Goal: Task Accomplishment & Management: Manage account settings

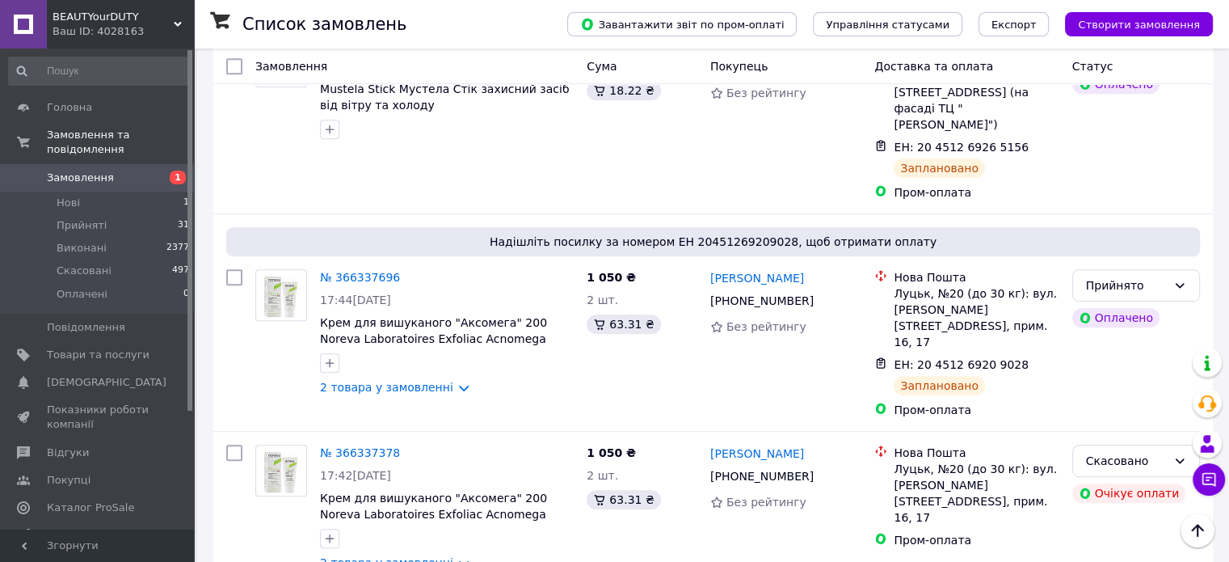
scroll to position [841, 0]
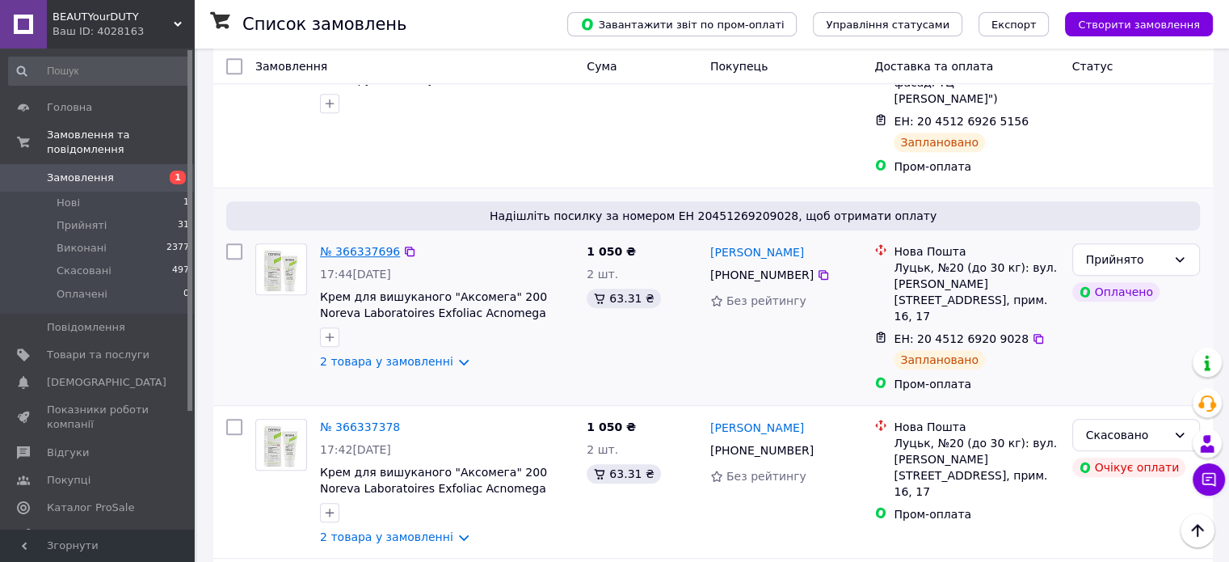
click at [356, 245] on link "№ 366337696" at bounding box center [360, 251] width 80 height 13
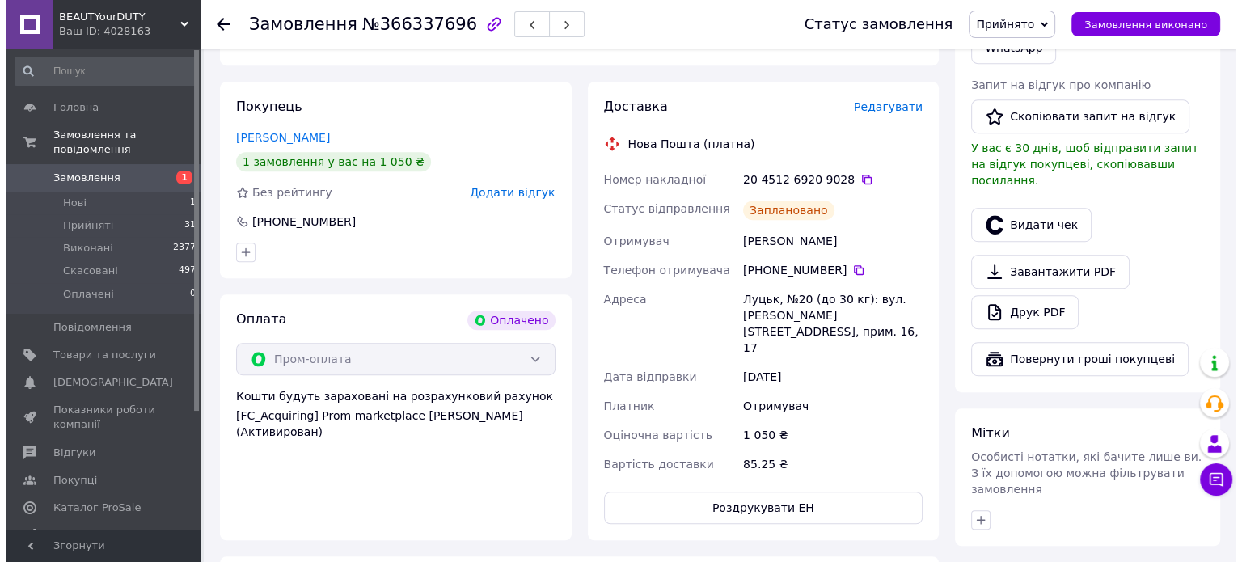
scroll to position [826, 0]
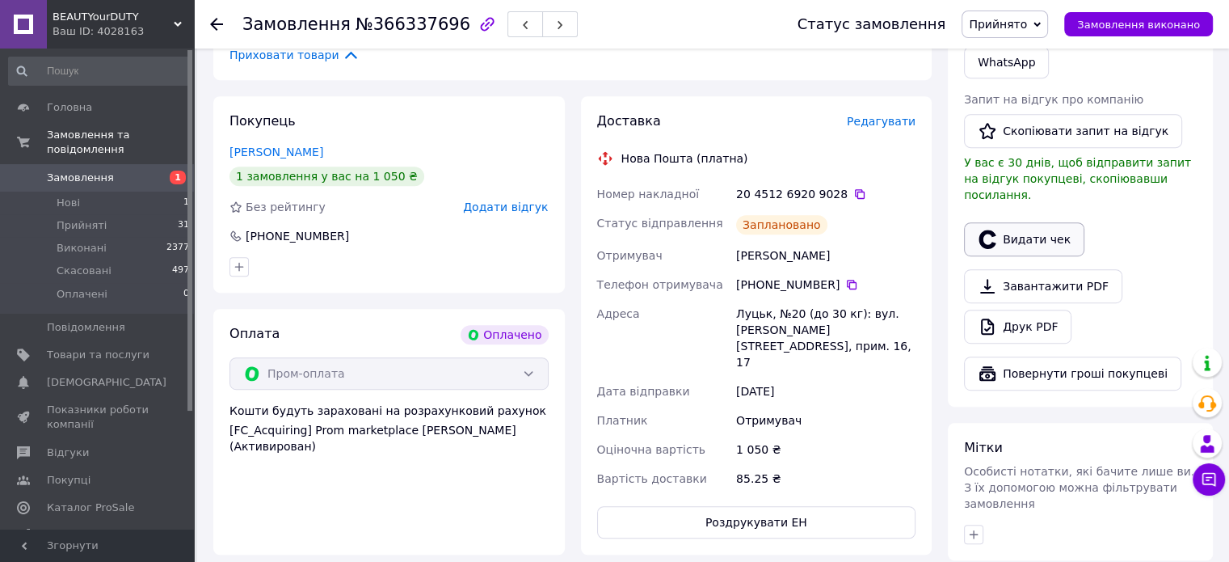
click at [1028, 232] on button "Видати чек" at bounding box center [1024, 239] width 120 height 34
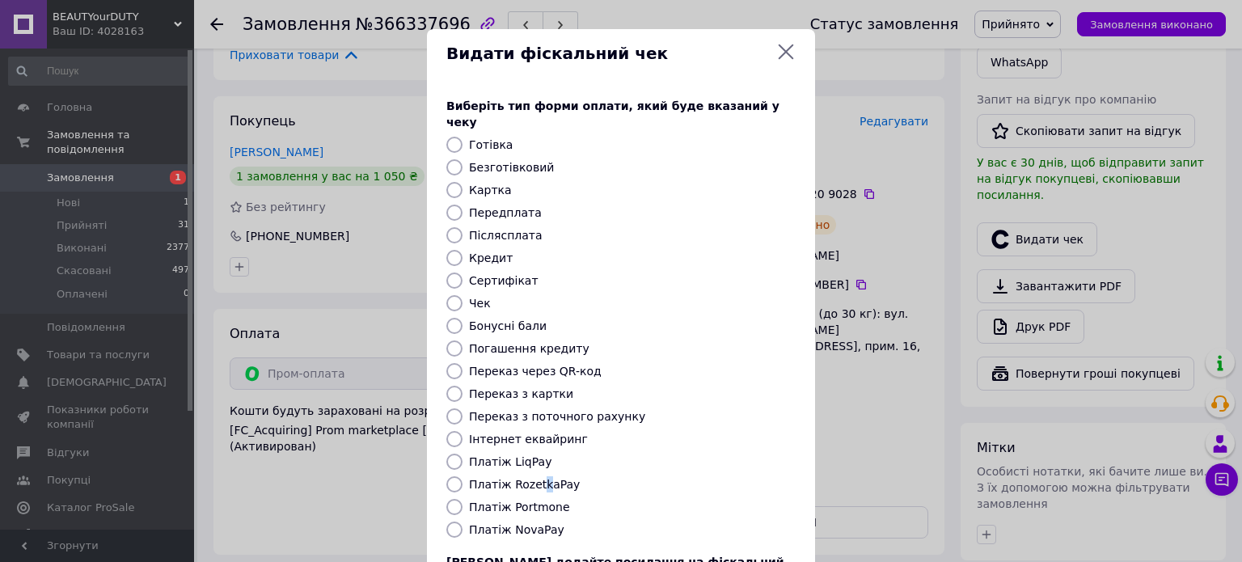
click at [541, 478] on label "Платіж RozetkaPay" at bounding box center [524, 484] width 111 height 13
click at [447, 476] on input "Платіж RozetkaPay" at bounding box center [454, 484] width 16 height 16
radio input "true"
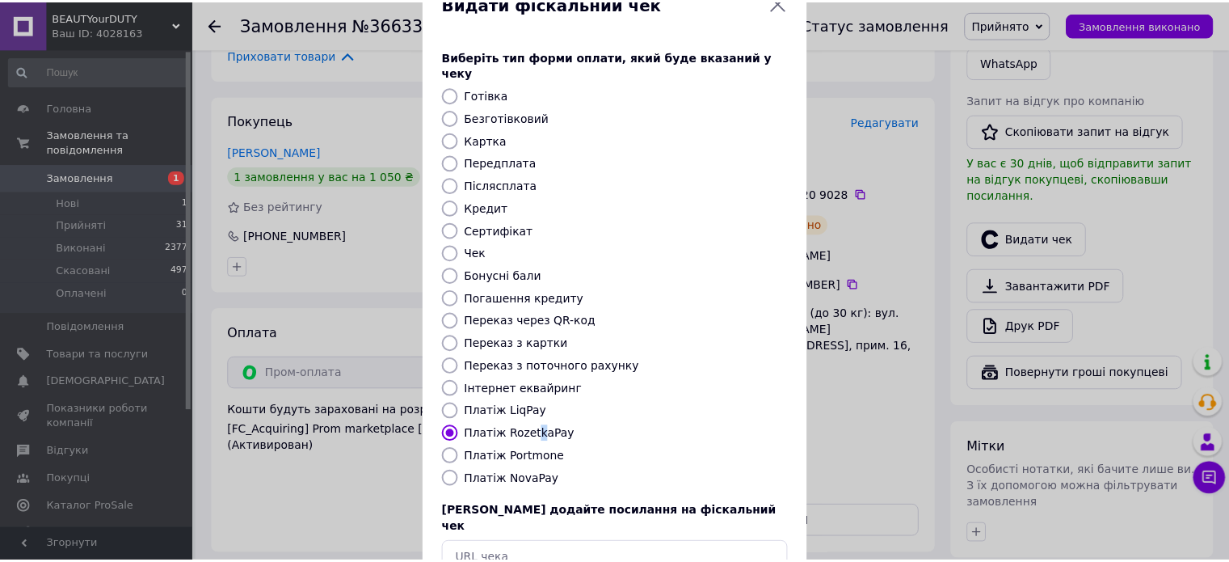
scroll to position [132, 0]
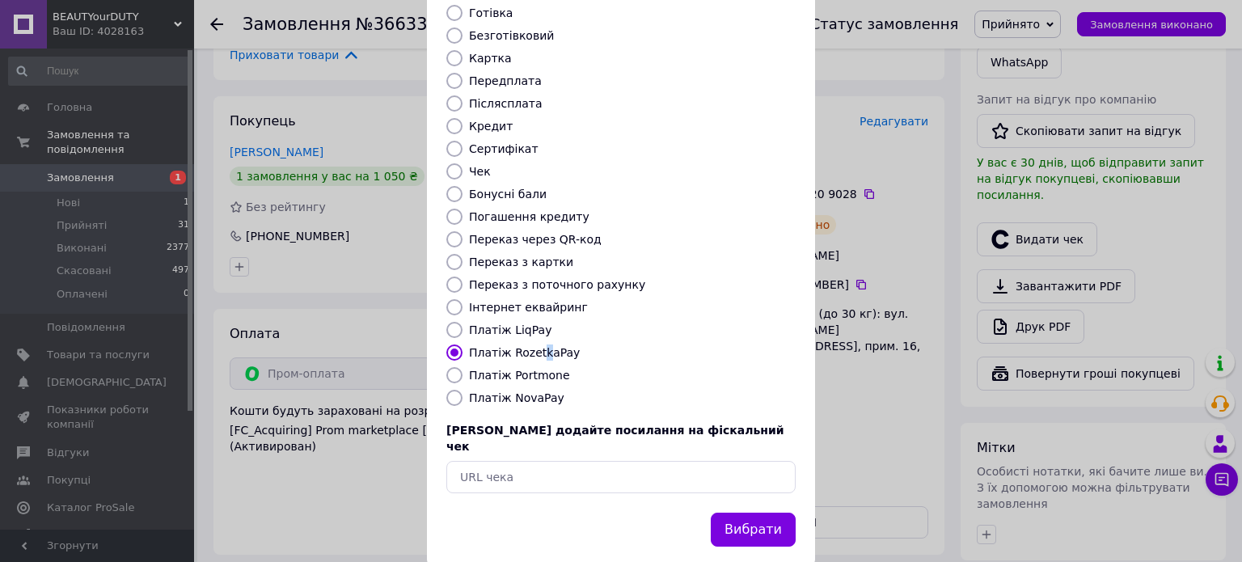
click at [753, 512] on button "Вибрати" at bounding box center [753, 529] width 85 height 35
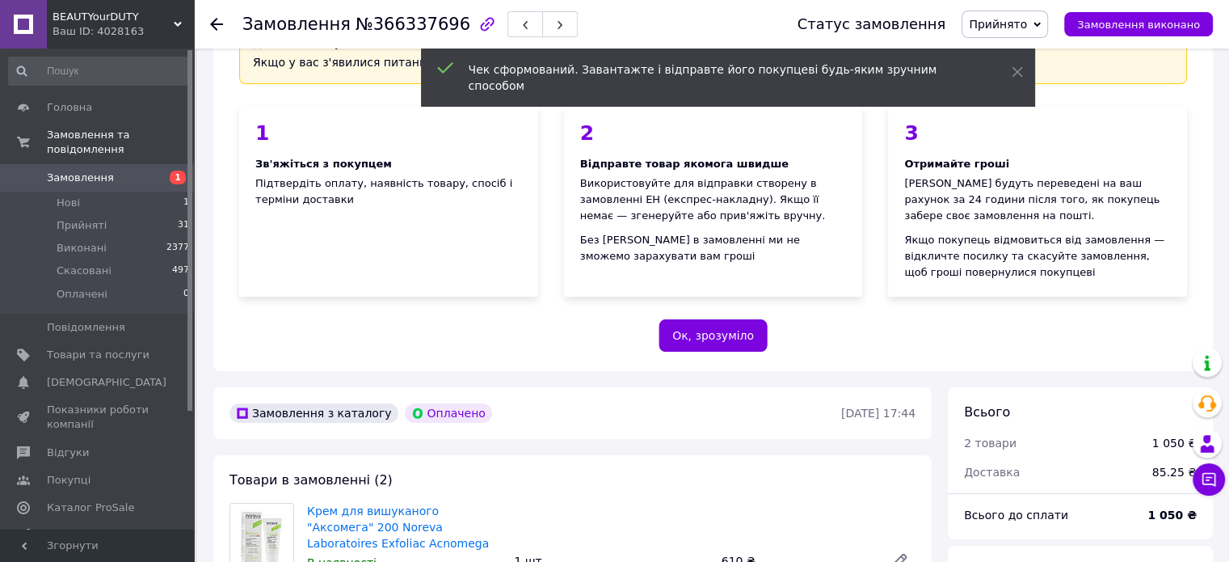
scroll to position [113, 0]
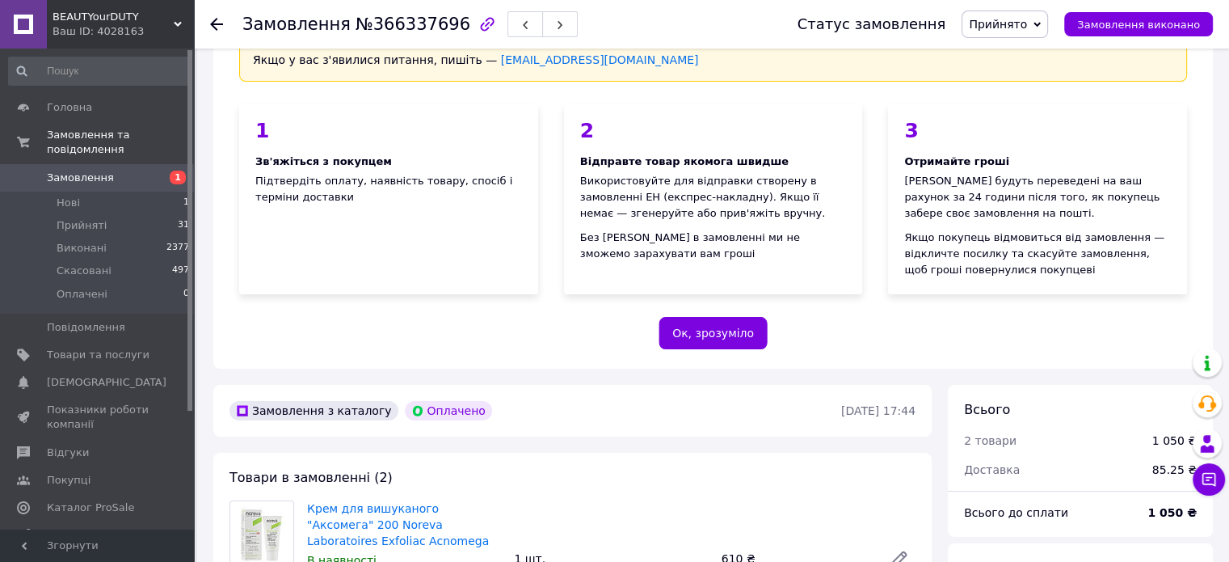
click at [120, 171] on span "Замовлення" at bounding box center [98, 178] width 103 height 15
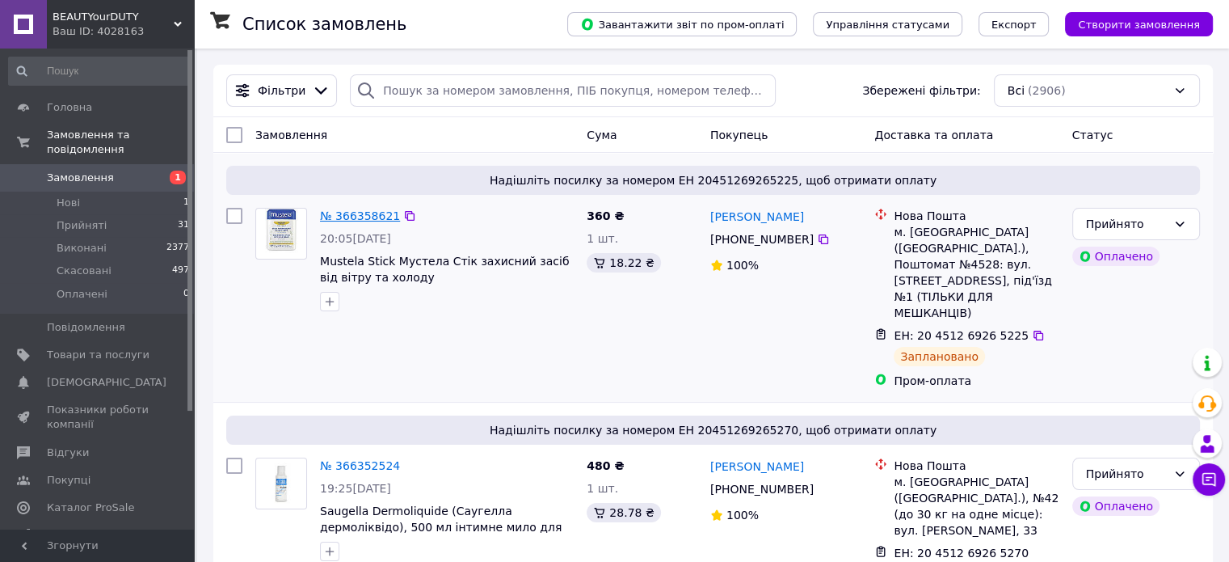
click at [357, 216] on link "№ 366358621" at bounding box center [360, 215] width 80 height 13
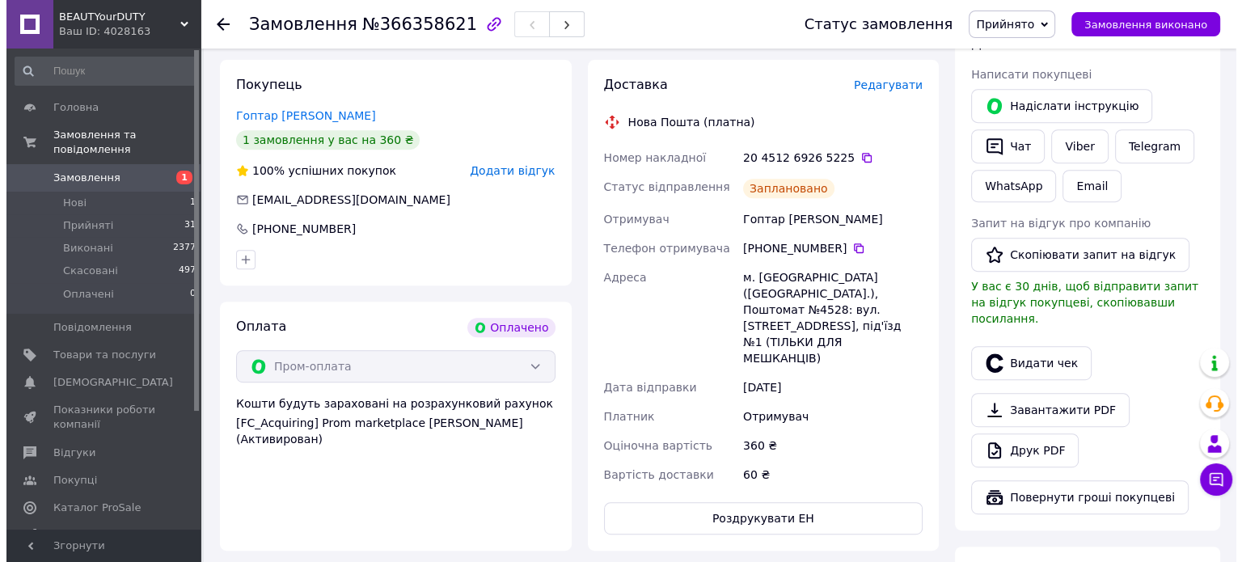
scroll to position [722, 0]
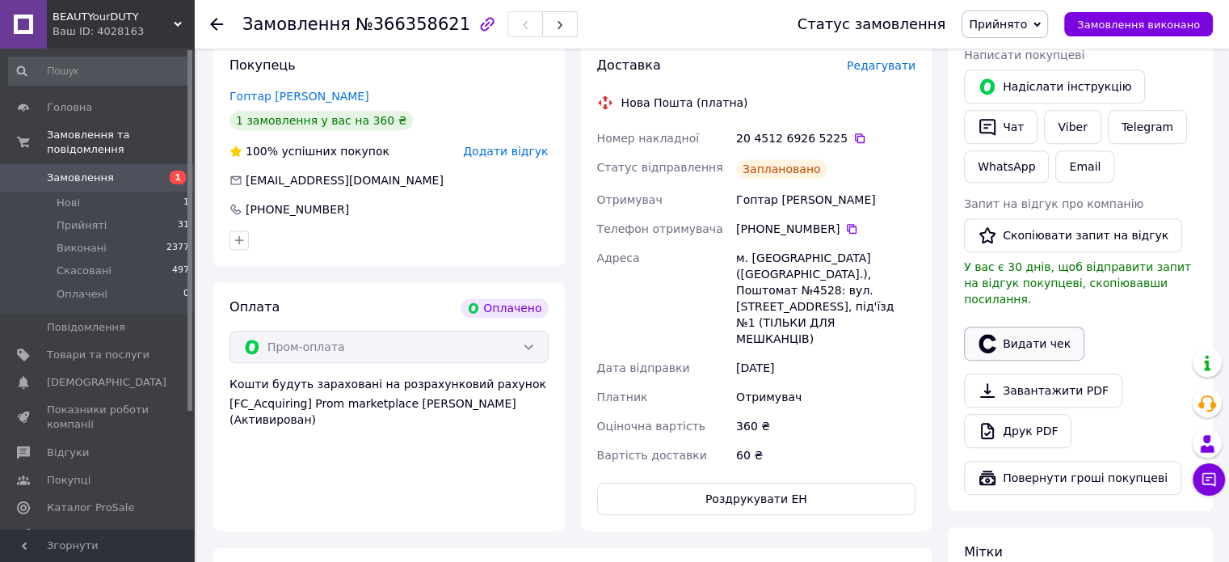
click at [1028, 330] on button "Видати чек" at bounding box center [1024, 344] width 120 height 34
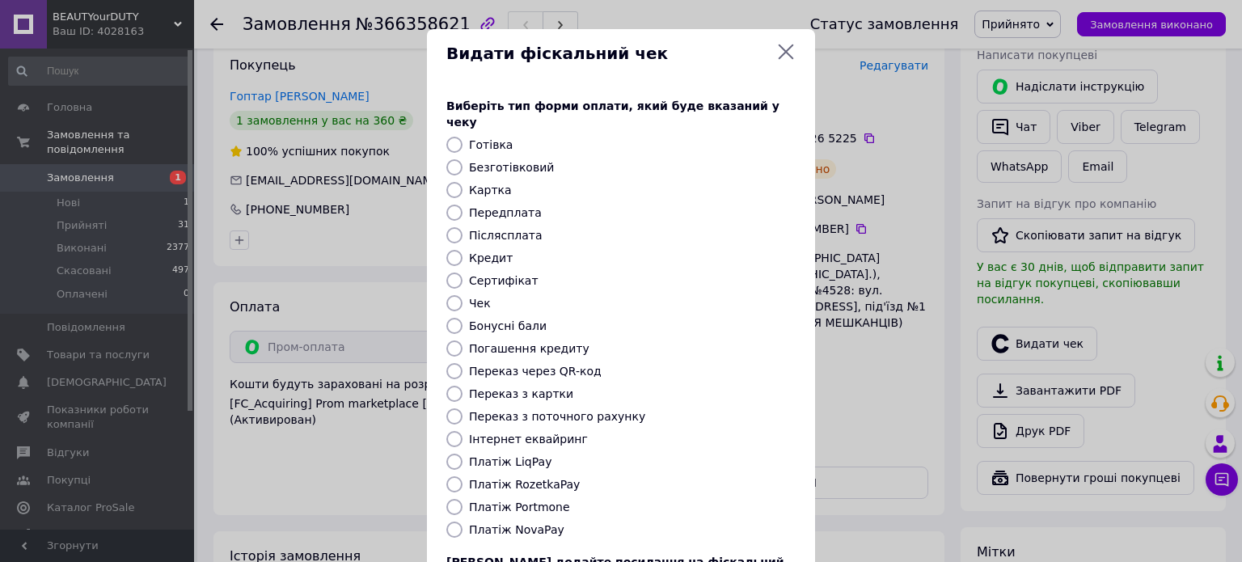
click at [524, 478] on label "Платіж RozetkaPay" at bounding box center [524, 484] width 111 height 13
click at [462, 476] on input "Платіж RozetkaPay" at bounding box center [454, 484] width 16 height 16
radio input "true"
drag, startPoint x: 1237, startPoint y: 216, endPoint x: 1241, endPoint y: 298, distance: 82.5
click at [1241, 343] on div "Видати фіскальний чек Виберіть тип форми оплати, який буде вказаний у чеку Готі…" at bounding box center [621, 281] width 1242 height 562
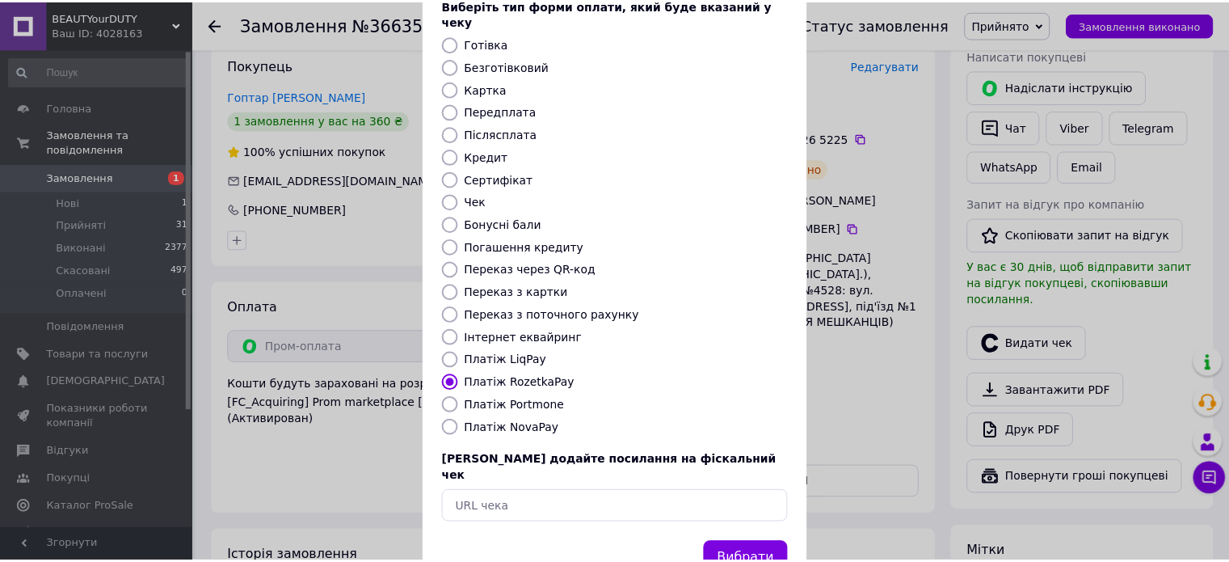
scroll to position [132, 0]
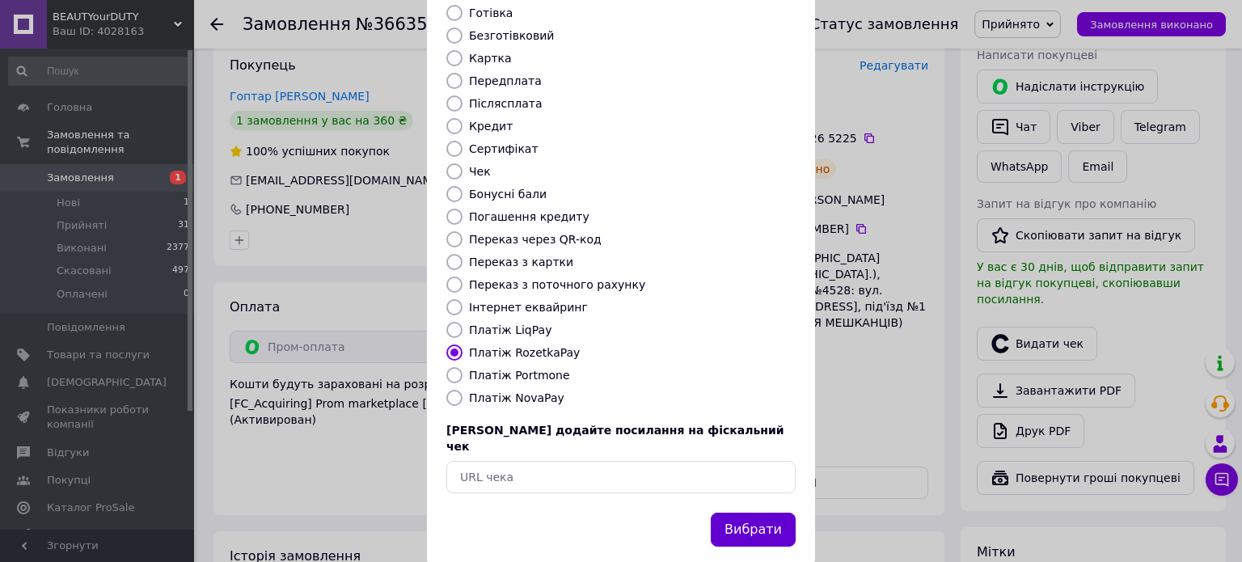
click at [776, 512] on button "Вибрати" at bounding box center [753, 529] width 85 height 35
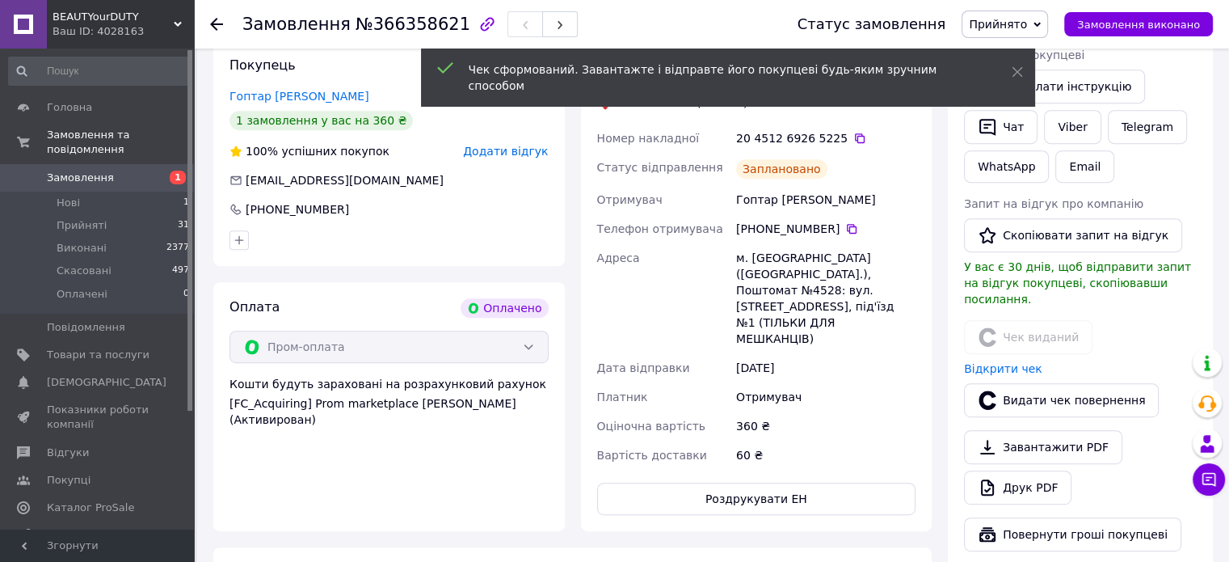
click at [84, 171] on span "Замовлення" at bounding box center [80, 178] width 67 height 15
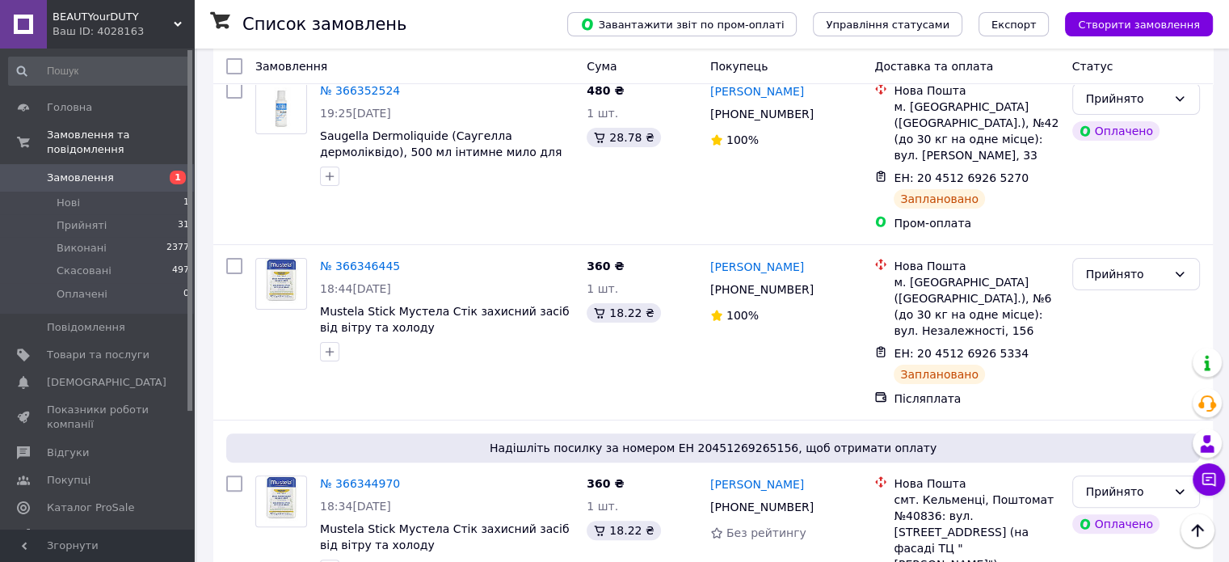
scroll to position [380, 0]
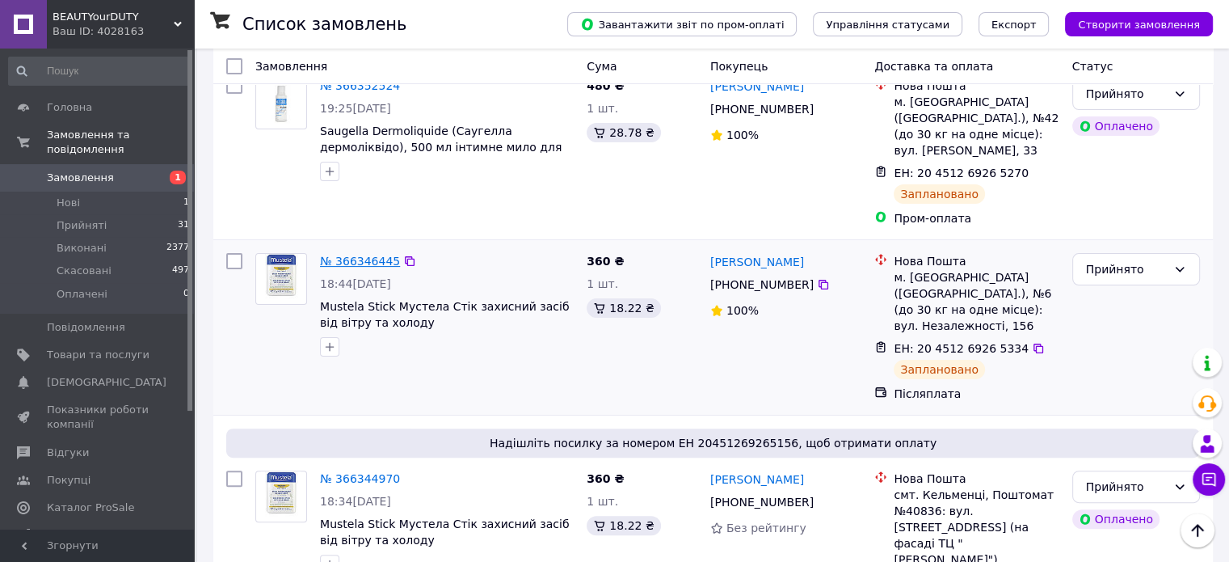
click at [374, 255] on link "№ 366346445" at bounding box center [360, 261] width 80 height 13
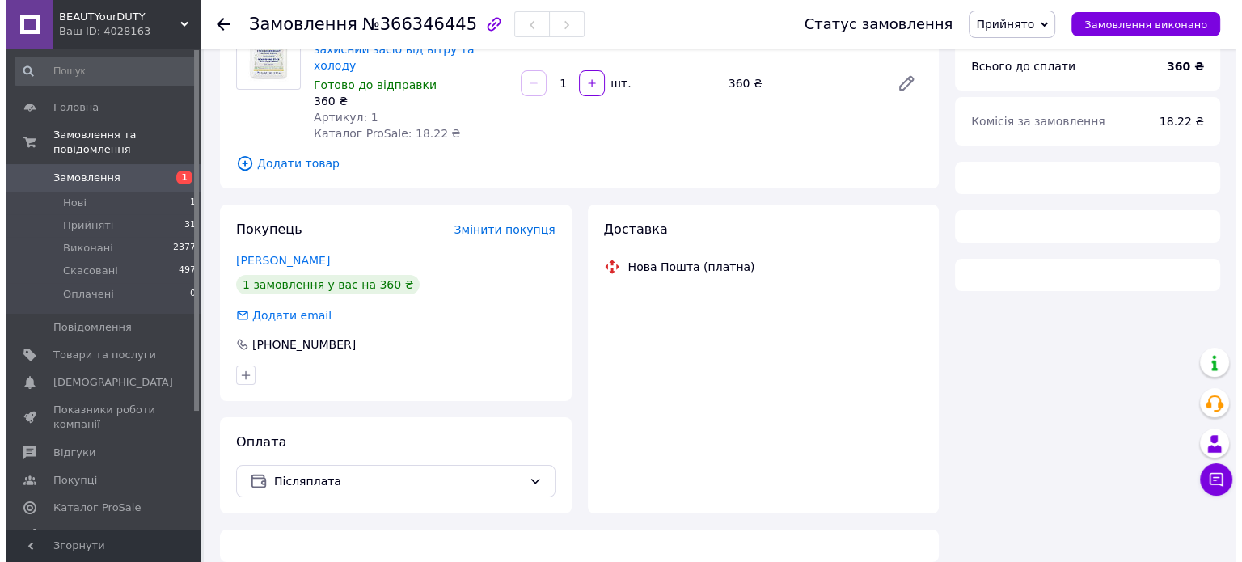
scroll to position [380, 0]
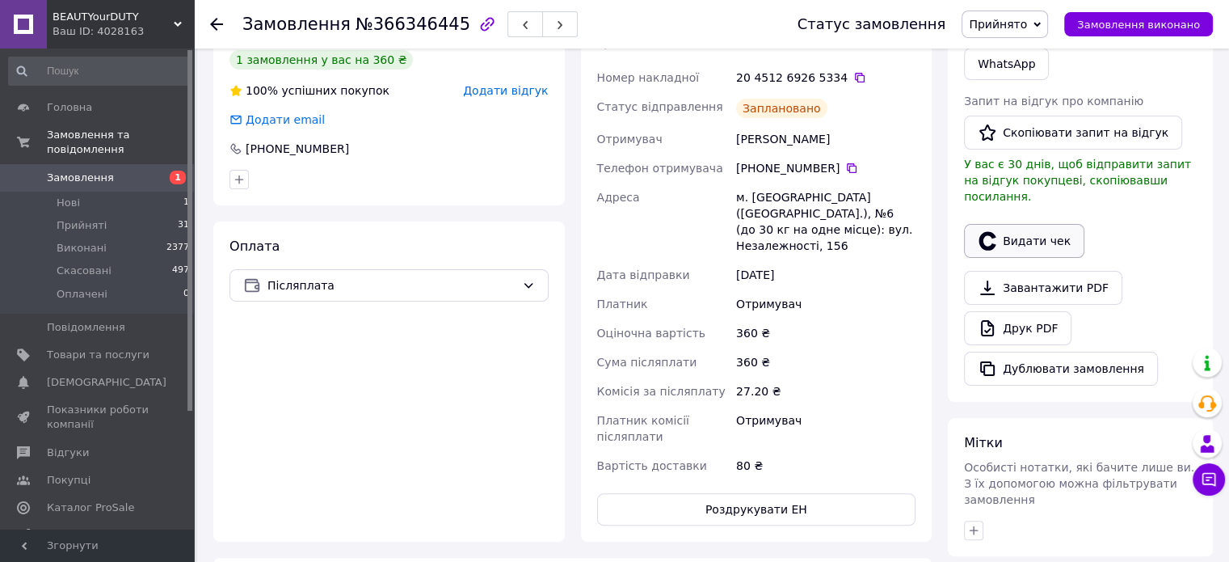
click at [1040, 226] on button "Видати чек" at bounding box center [1024, 241] width 120 height 34
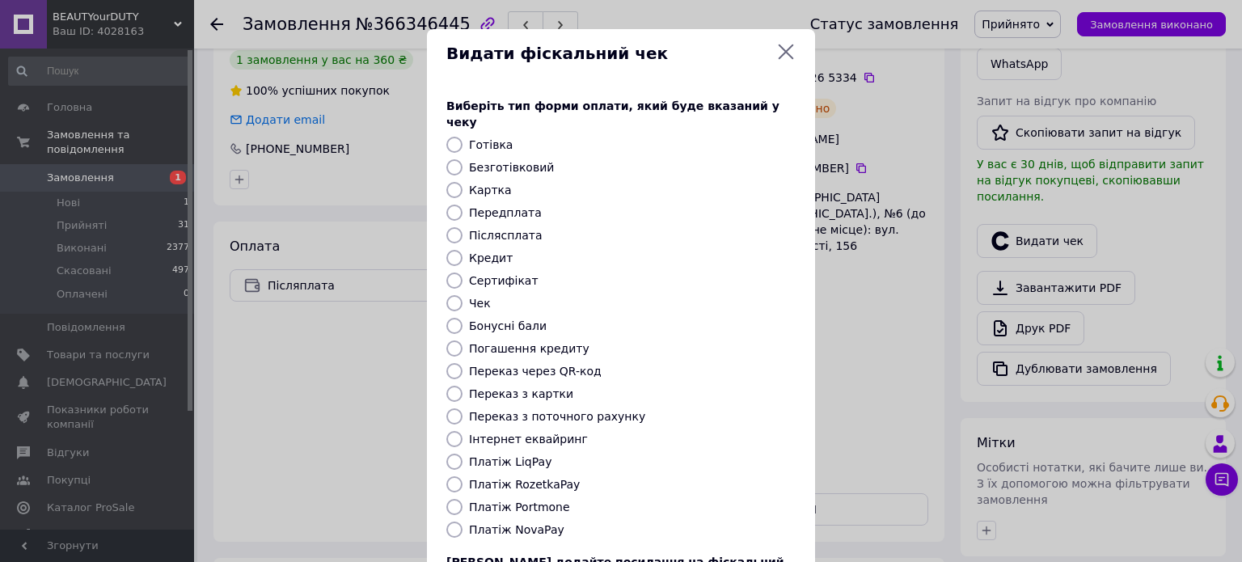
click at [518, 523] on label "Платіж NovaPay" at bounding box center [516, 529] width 95 height 13
click at [462, 521] on input "Платіж NovaPay" at bounding box center [454, 529] width 16 height 16
radio input "true"
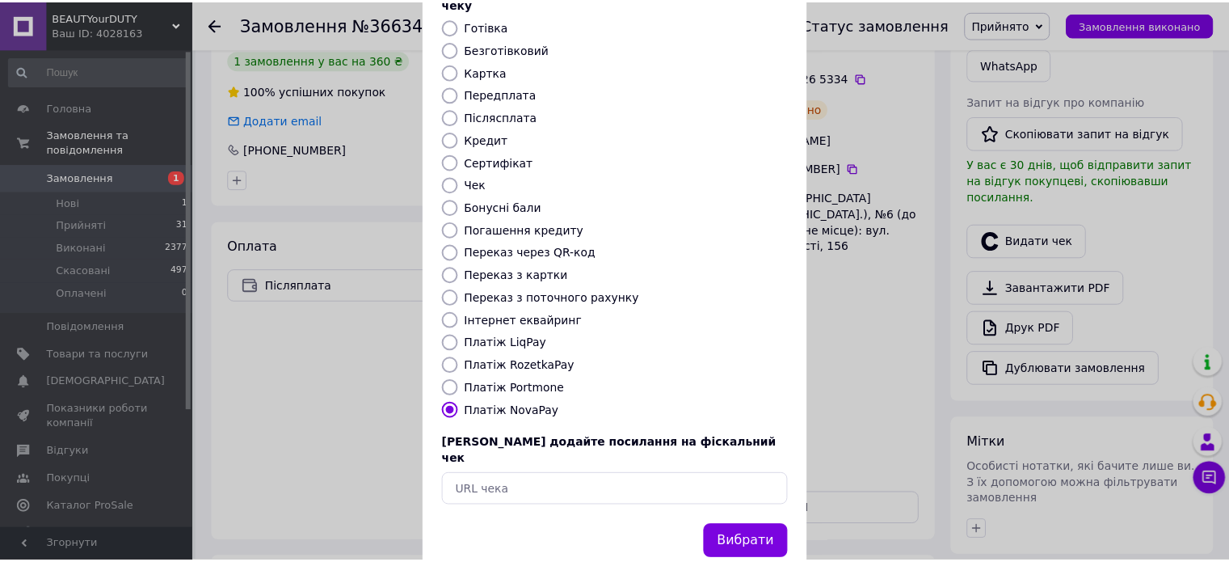
scroll to position [132, 0]
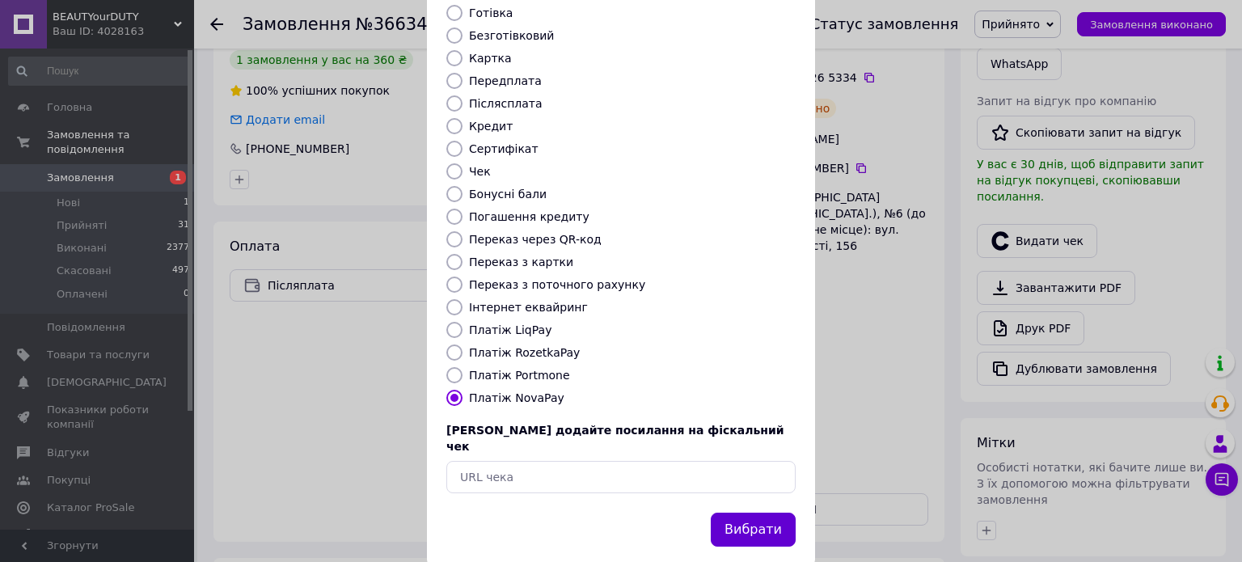
click at [761, 512] on button "Вибрати" at bounding box center [753, 529] width 85 height 35
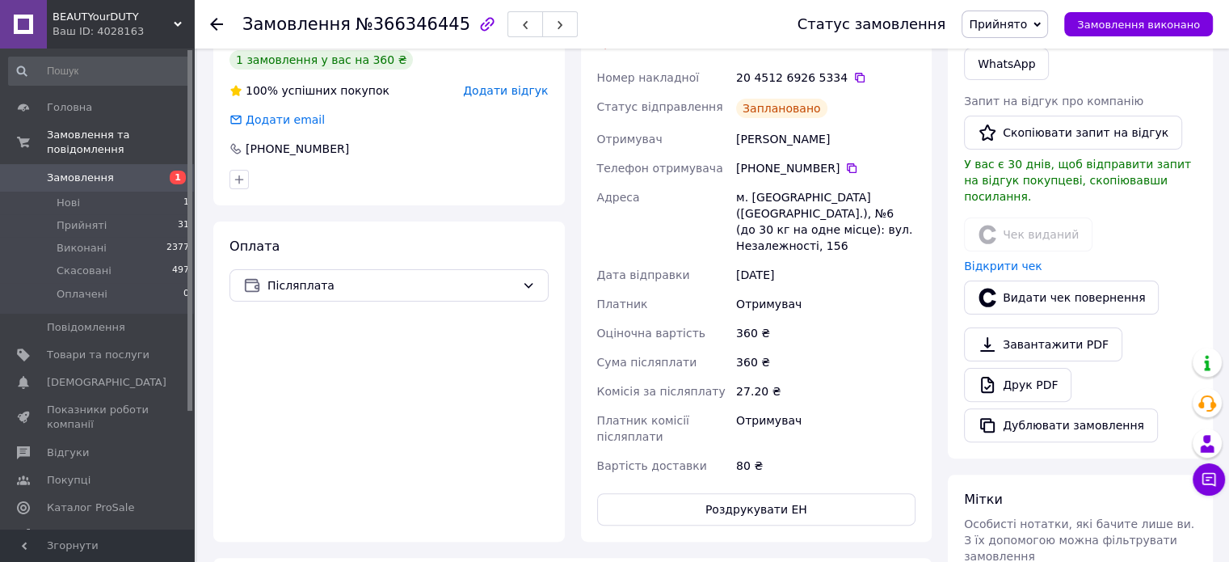
click at [102, 171] on span "Замовлення" at bounding box center [80, 178] width 67 height 15
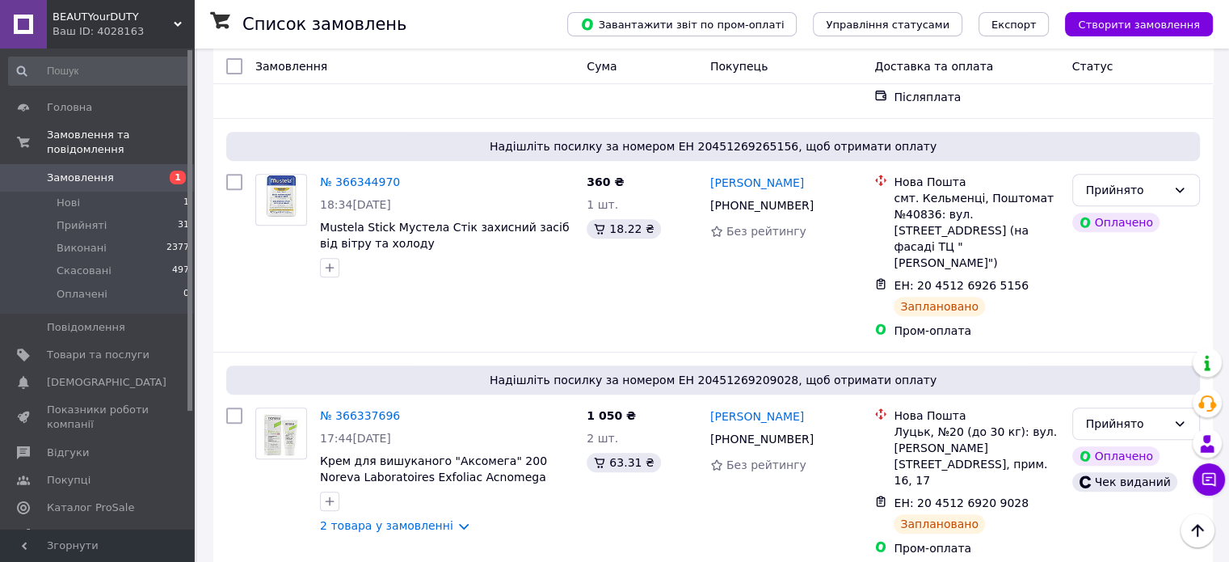
scroll to position [595, 0]
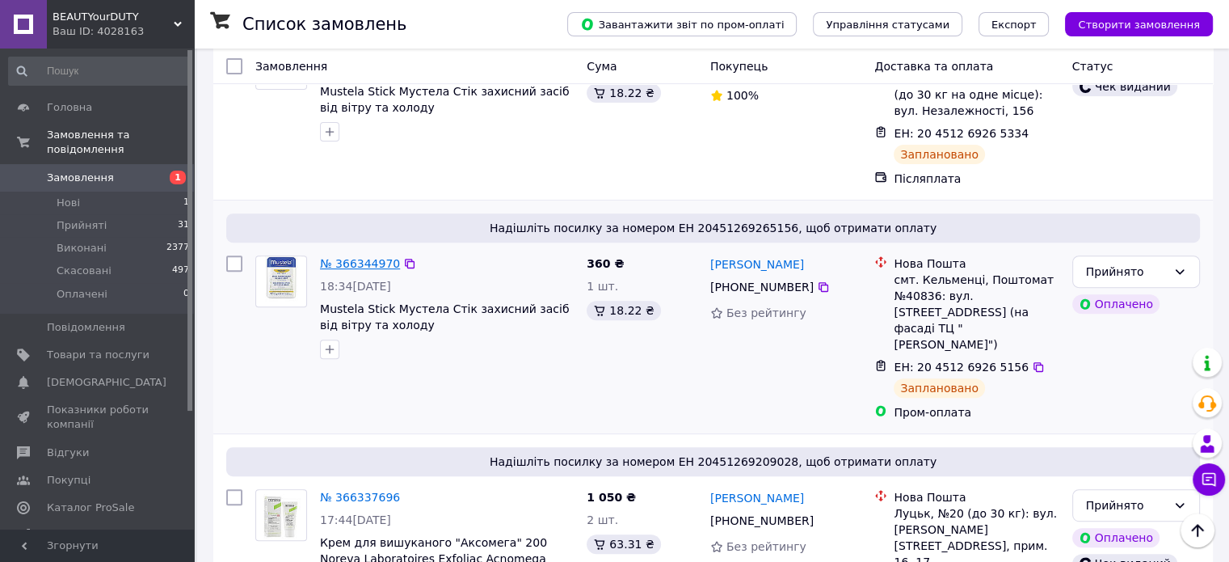
click at [354, 257] on link "№ 366344970" at bounding box center [360, 263] width 80 height 13
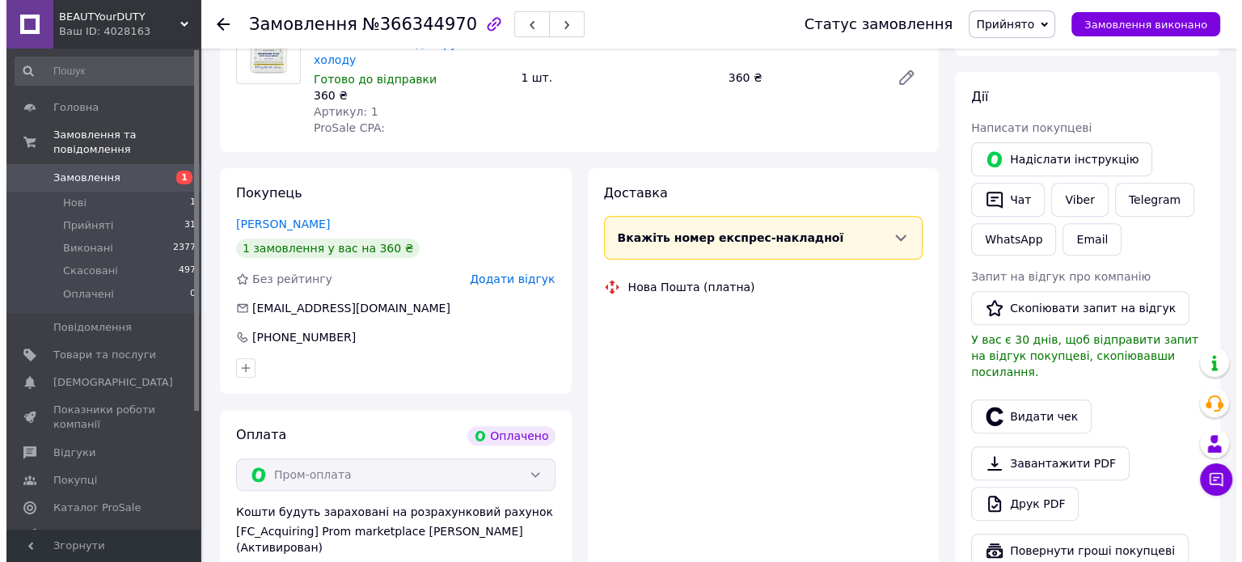
scroll to position [595, 0]
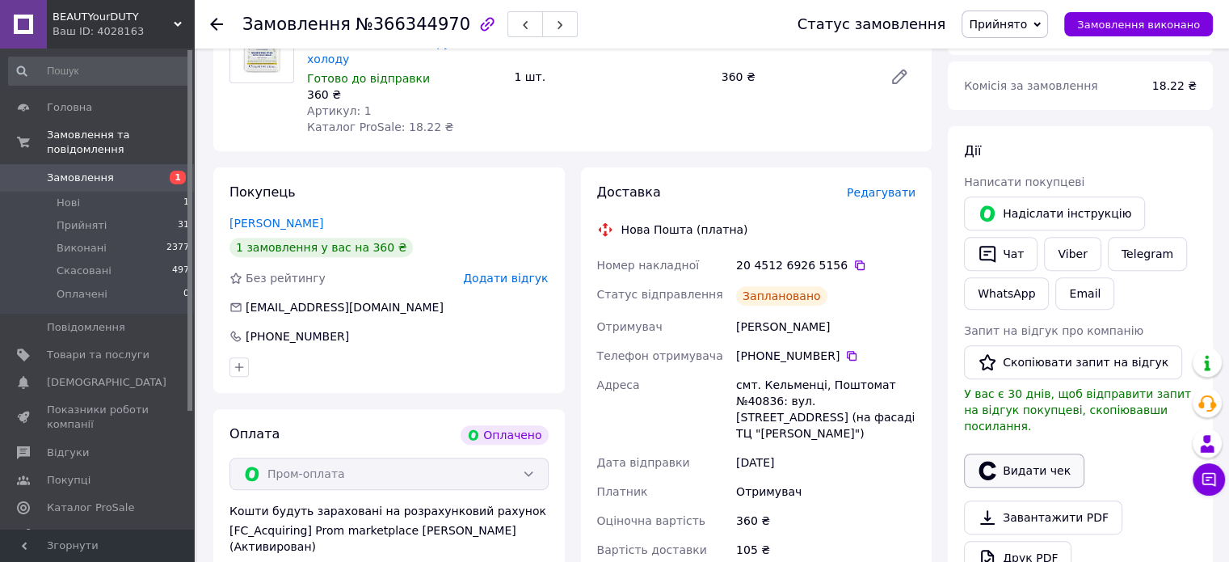
click at [1011, 453] on button "Видати чек" at bounding box center [1024, 470] width 120 height 34
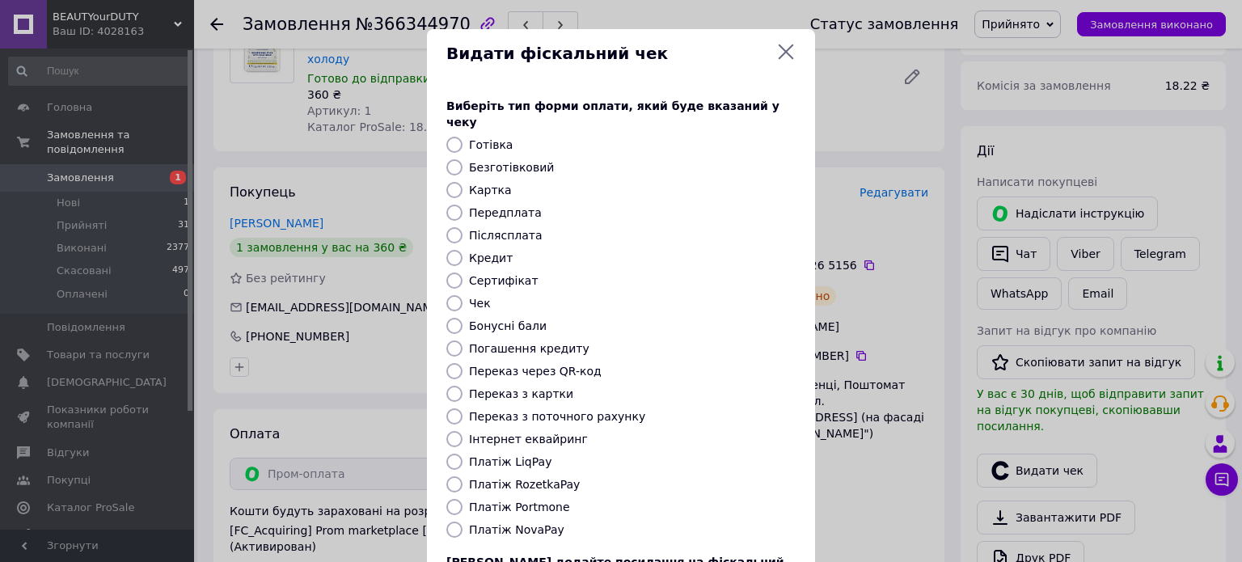
click at [536, 478] on label "Платіж RozetkaPay" at bounding box center [524, 484] width 111 height 13
click at [462, 476] on input "Платіж RozetkaPay" at bounding box center [454, 484] width 16 height 16
radio input "true"
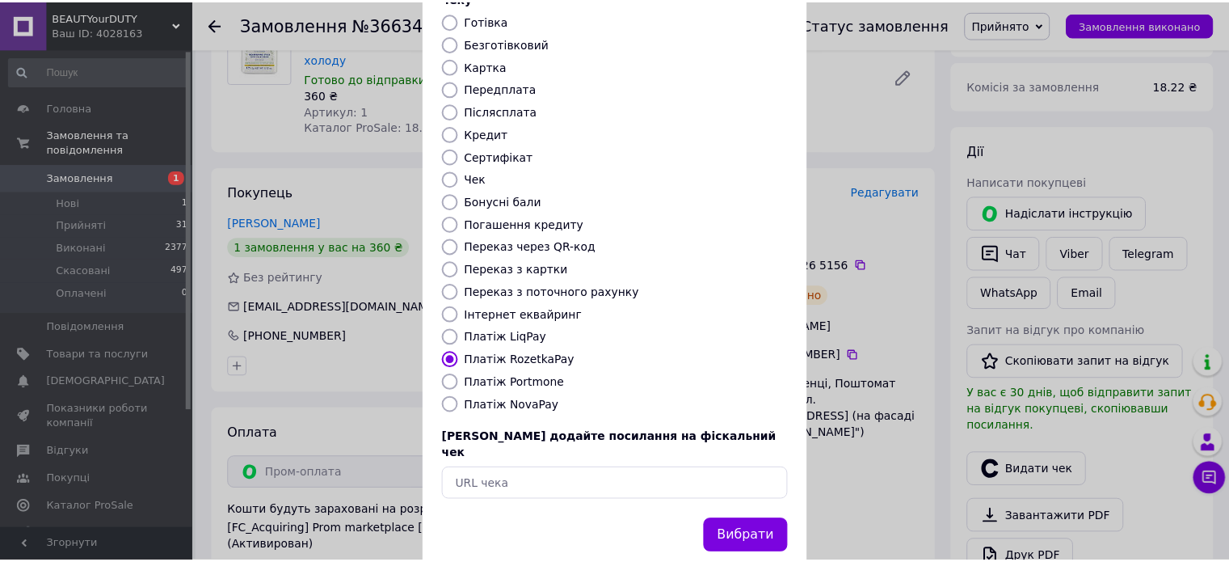
scroll to position [132, 0]
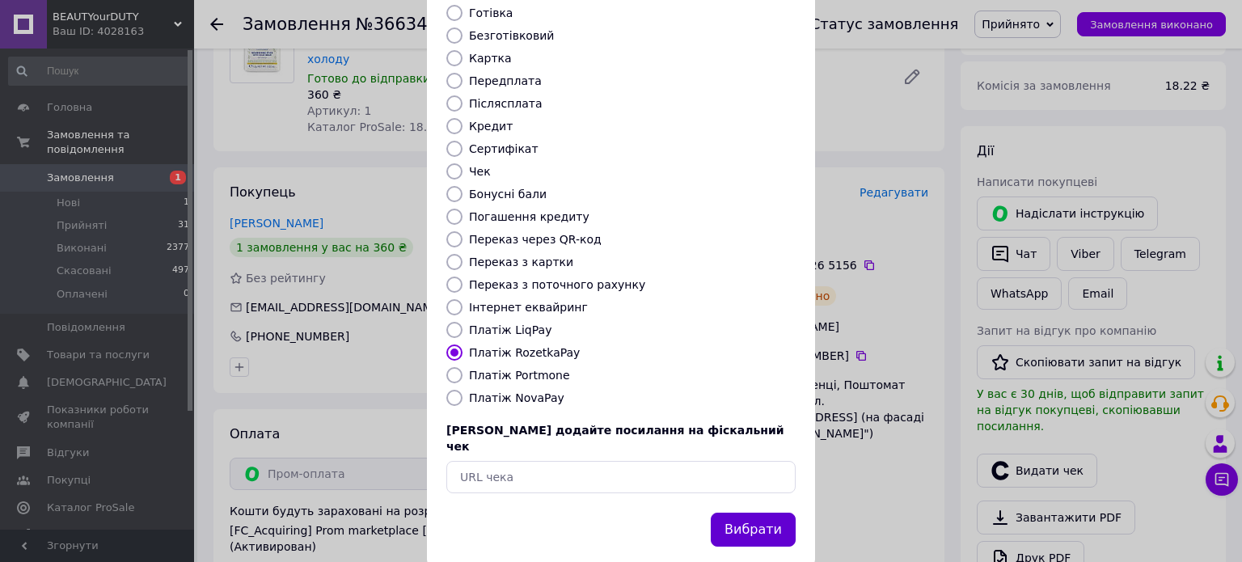
click at [764, 512] on button "Вибрати" at bounding box center [753, 529] width 85 height 35
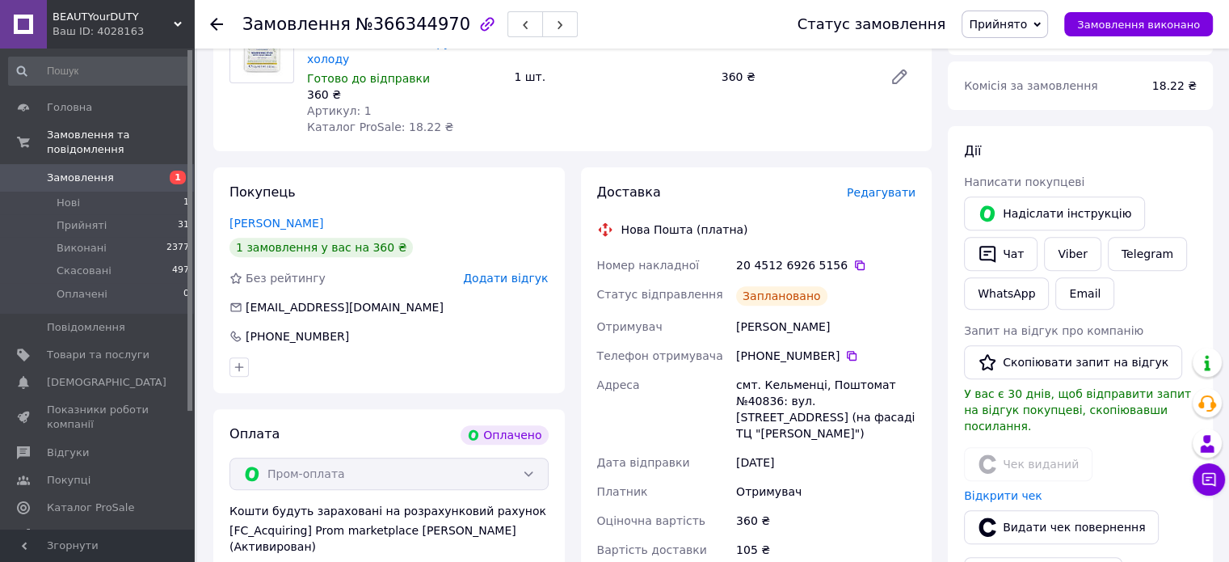
click at [94, 171] on span "Замовлення" at bounding box center [80, 178] width 67 height 15
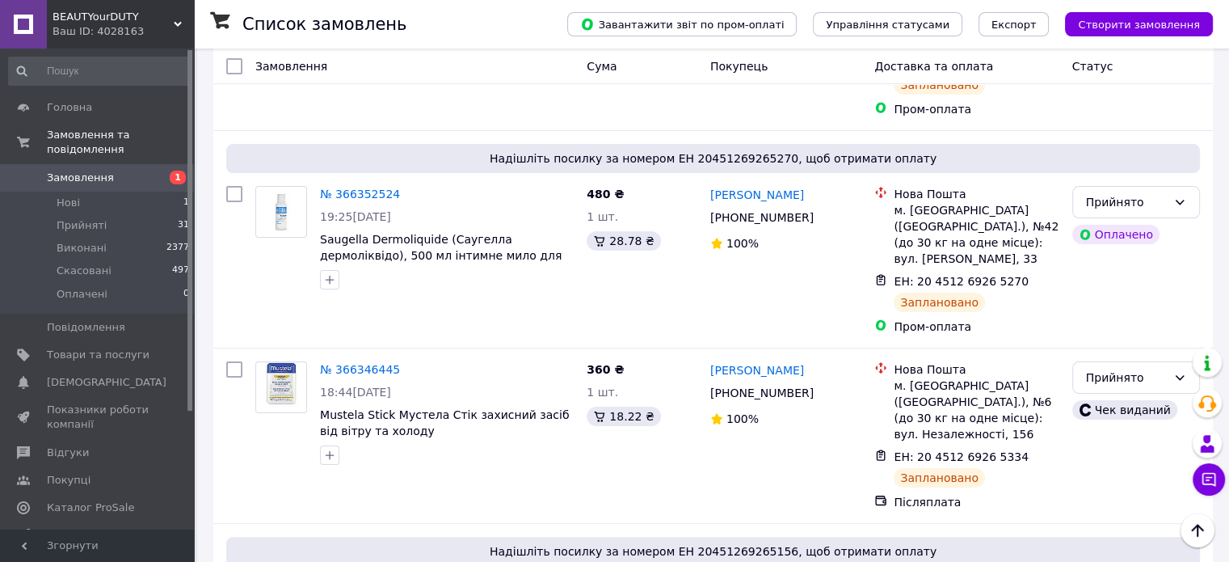
scroll to position [281, 0]
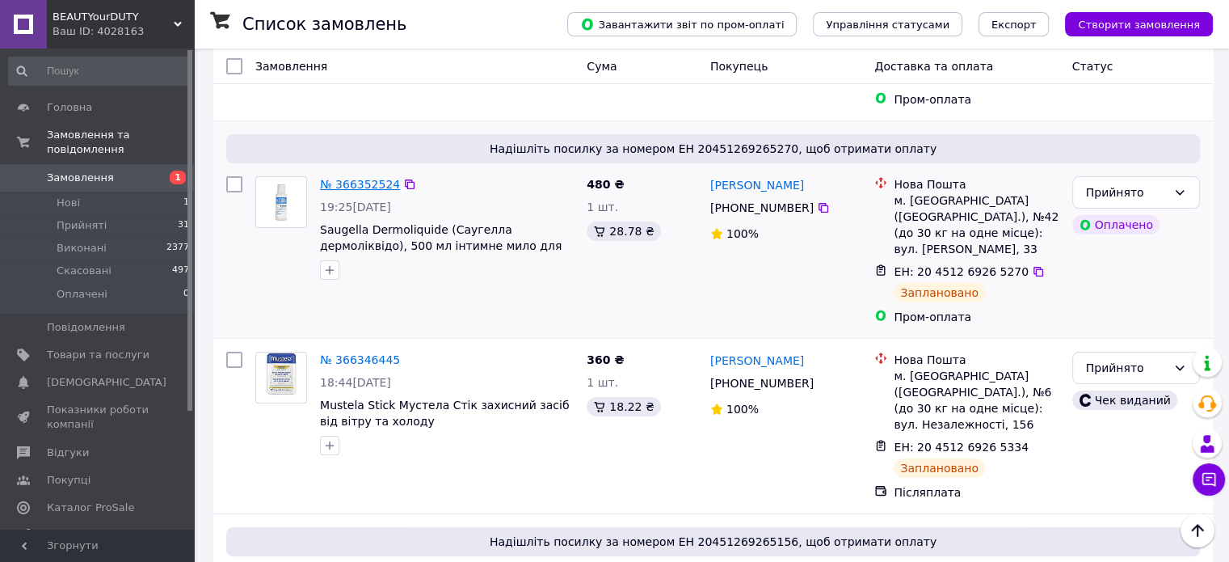
click at [375, 178] on link "№ 366352524" at bounding box center [360, 184] width 80 height 13
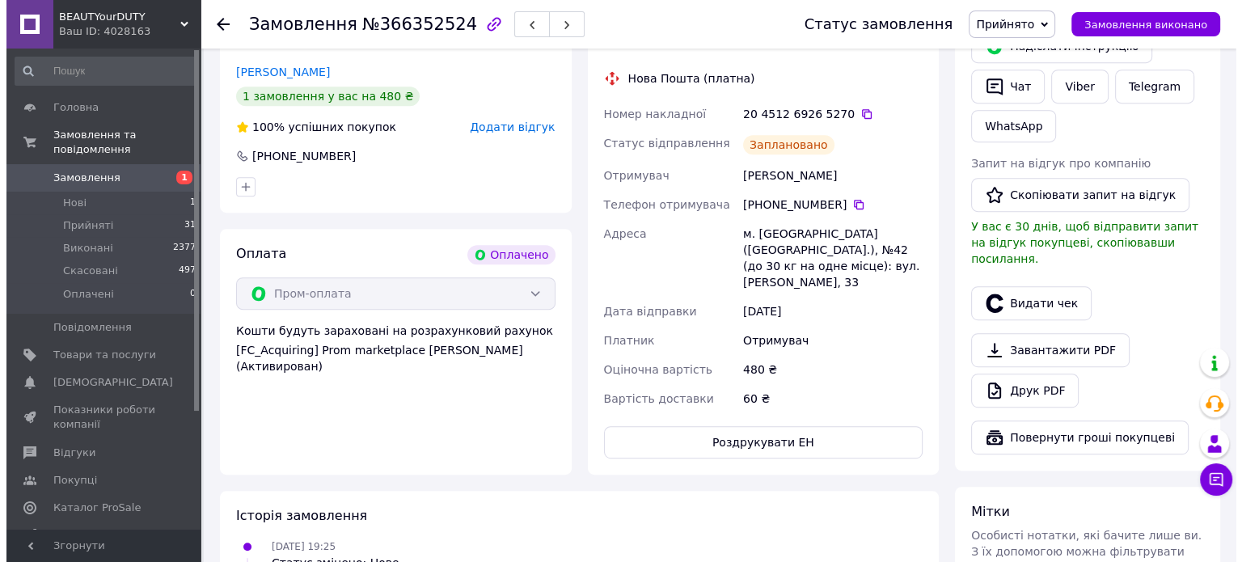
scroll to position [760, 0]
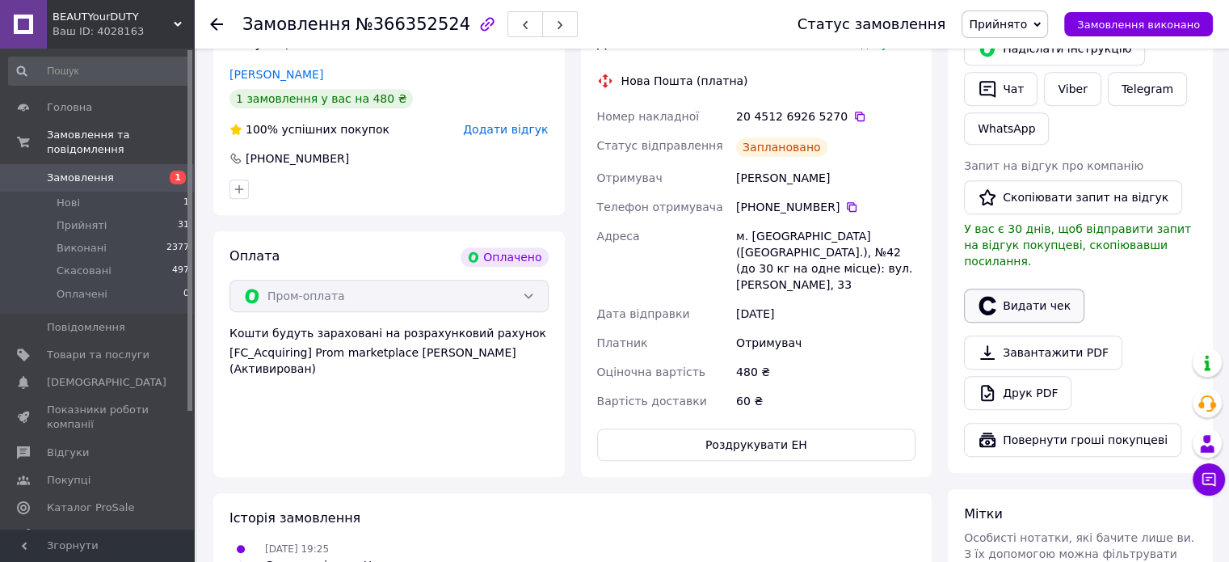
click at [1041, 289] on button "Видати чек" at bounding box center [1024, 306] width 120 height 34
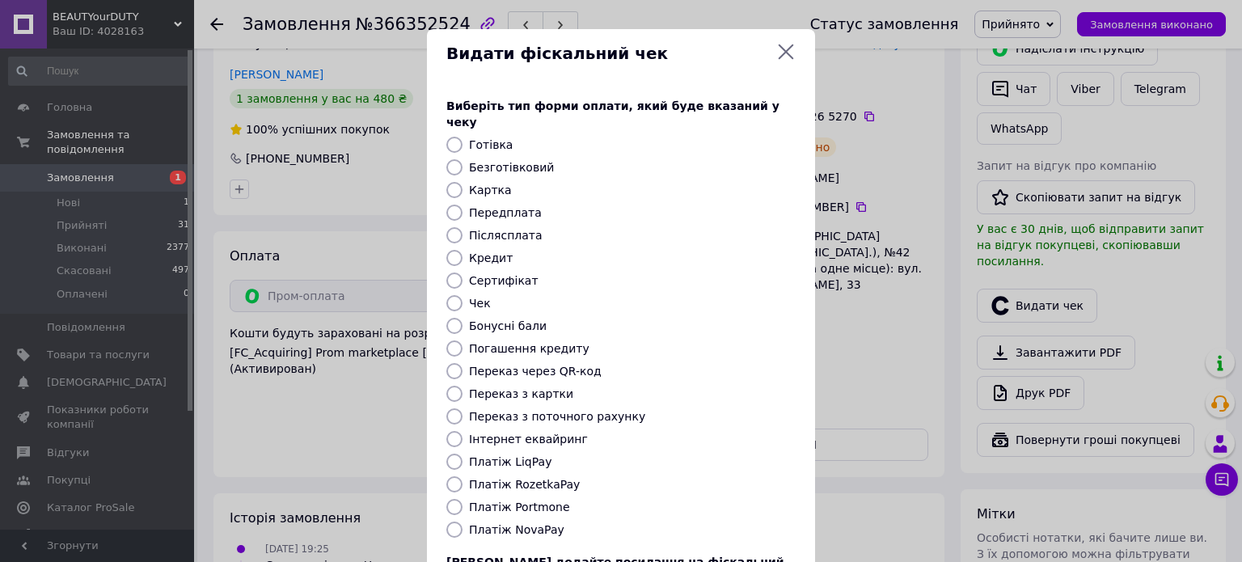
click at [535, 478] on label "Платіж RozetkaPay" at bounding box center [524, 484] width 111 height 13
click at [462, 476] on input "Платіж RozetkaPay" at bounding box center [454, 484] width 16 height 16
radio input "true"
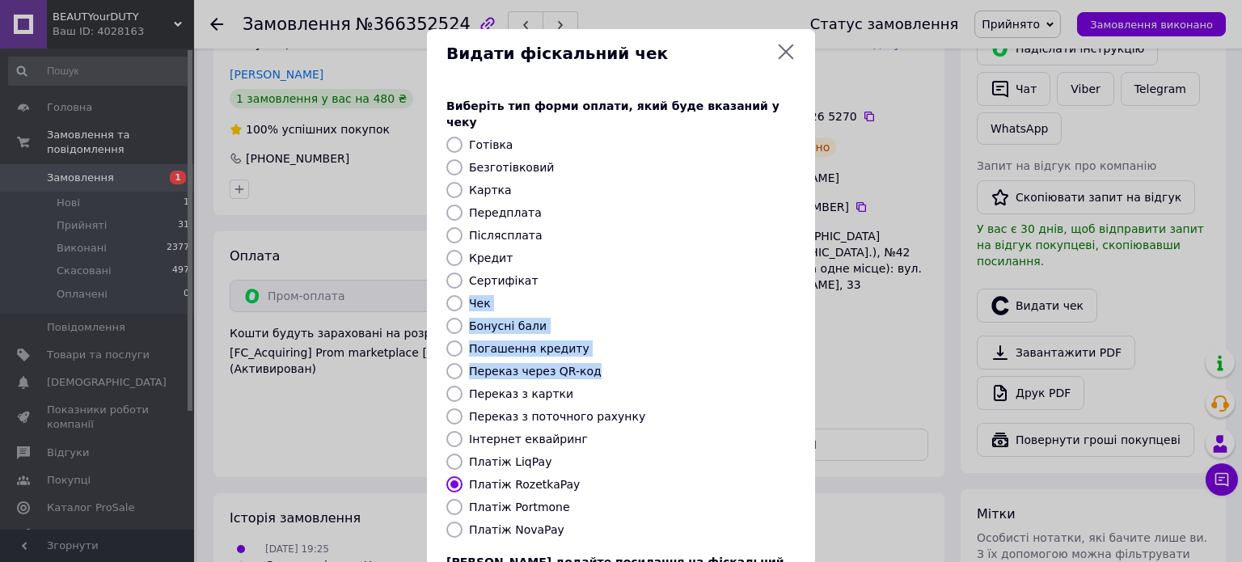
drag, startPoint x: 1237, startPoint y: 270, endPoint x: 1238, endPoint y: 355, distance: 84.9
click at [1238, 356] on div "Видати фіскальний чек Виберіть тип форми оплати, який буде вказаний у чеку Готі…" at bounding box center [621, 281] width 1242 height 562
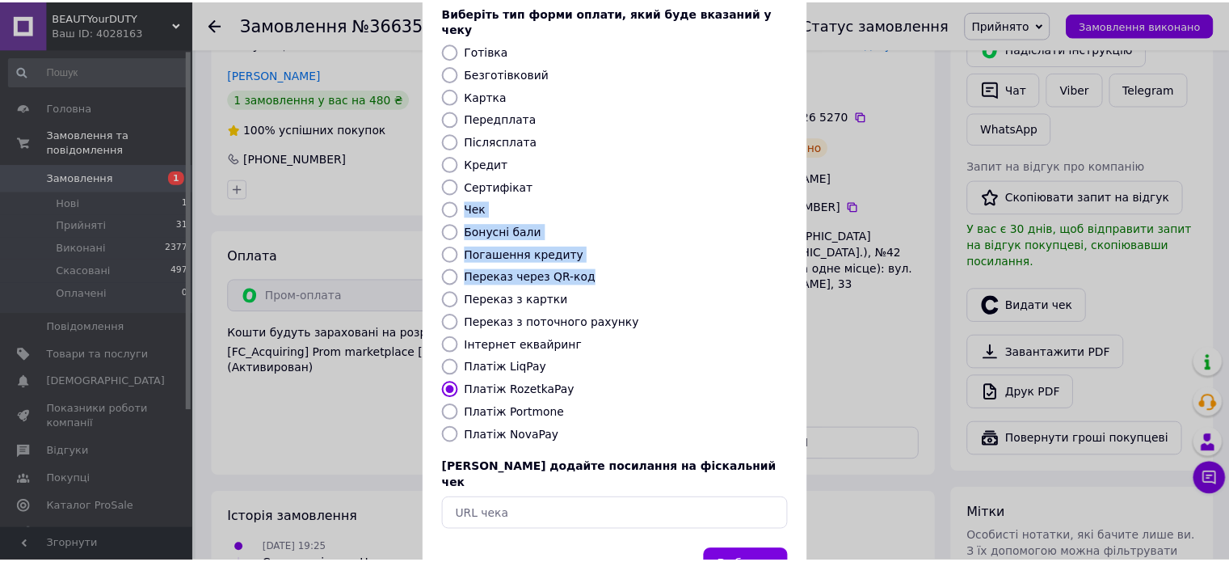
scroll to position [132, 0]
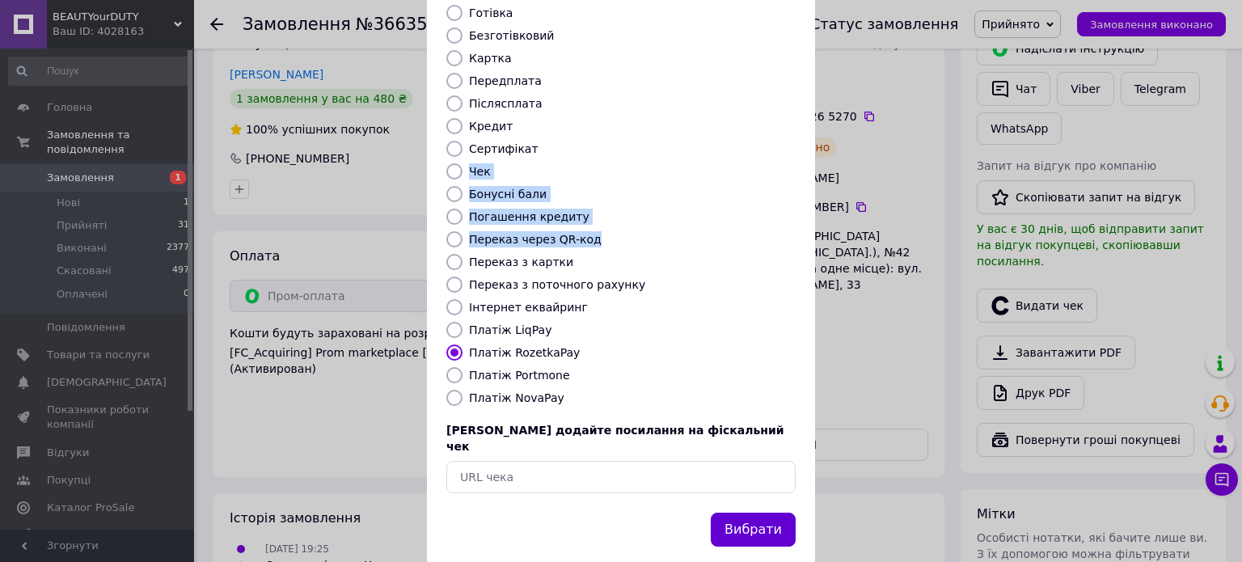
click at [763, 512] on button "Вибрати" at bounding box center [753, 529] width 85 height 35
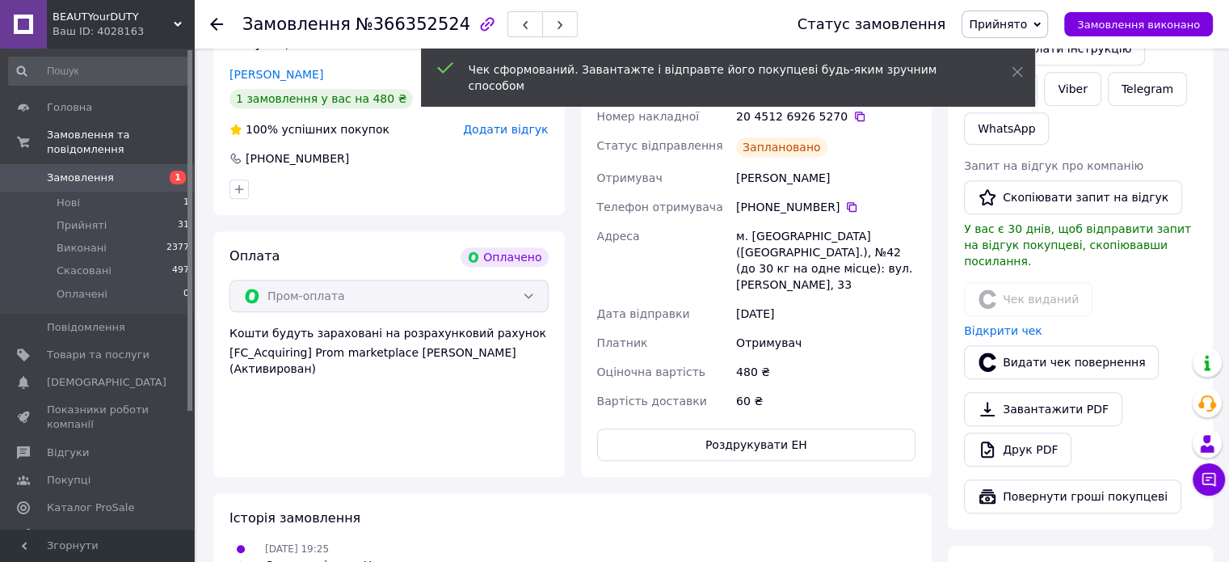
click at [68, 171] on span "Замовлення" at bounding box center [80, 178] width 67 height 15
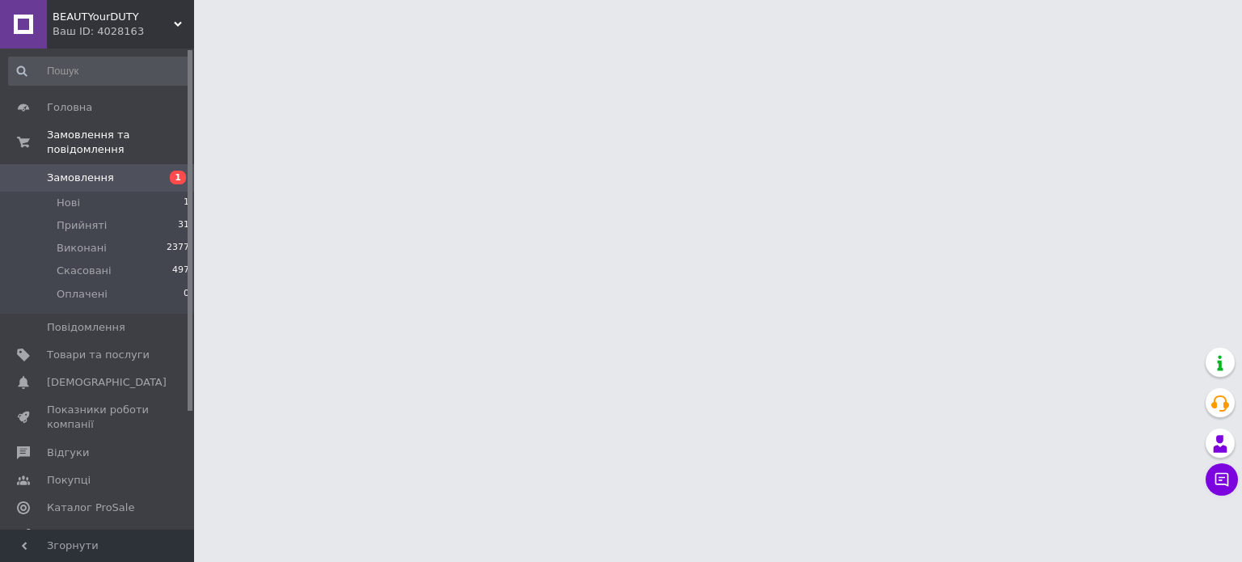
click at [65, 171] on span "Замовлення" at bounding box center [80, 178] width 67 height 15
